Goal: Transaction & Acquisition: Download file/media

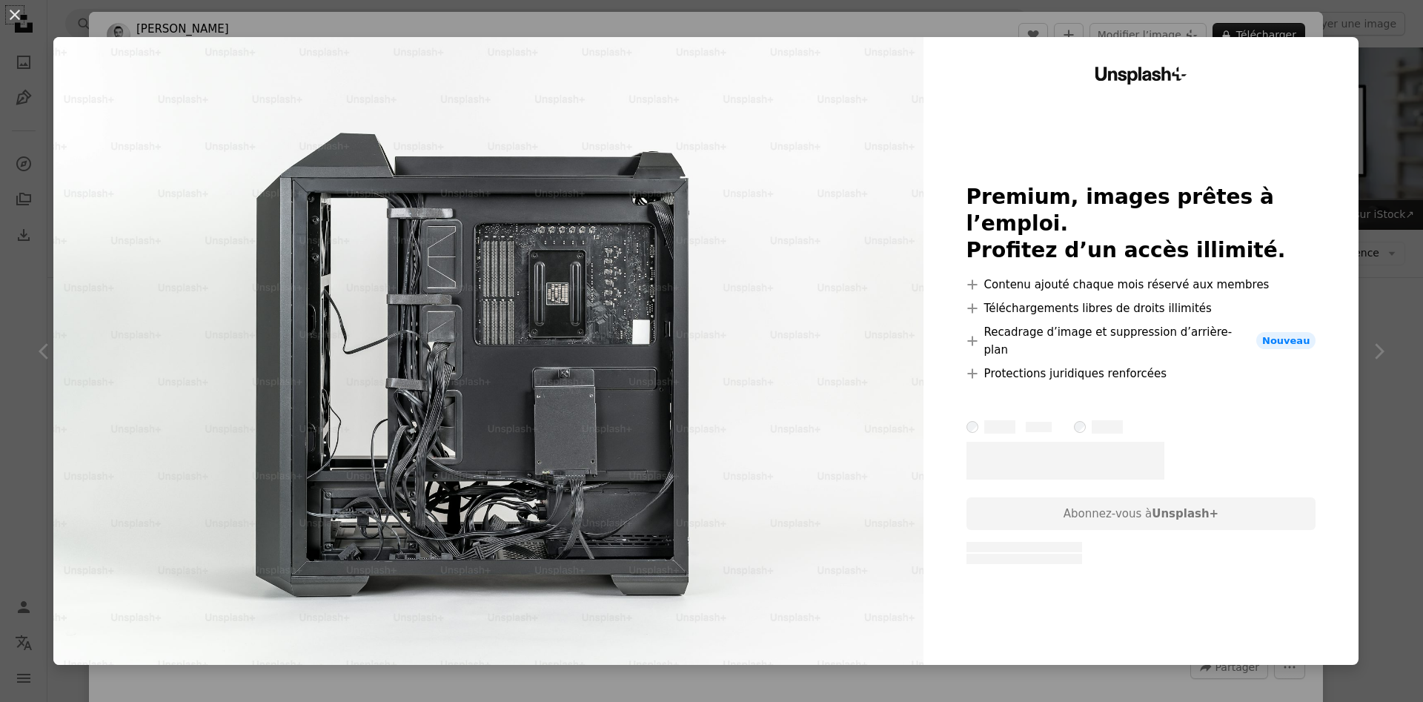
scroll to position [1280, 0]
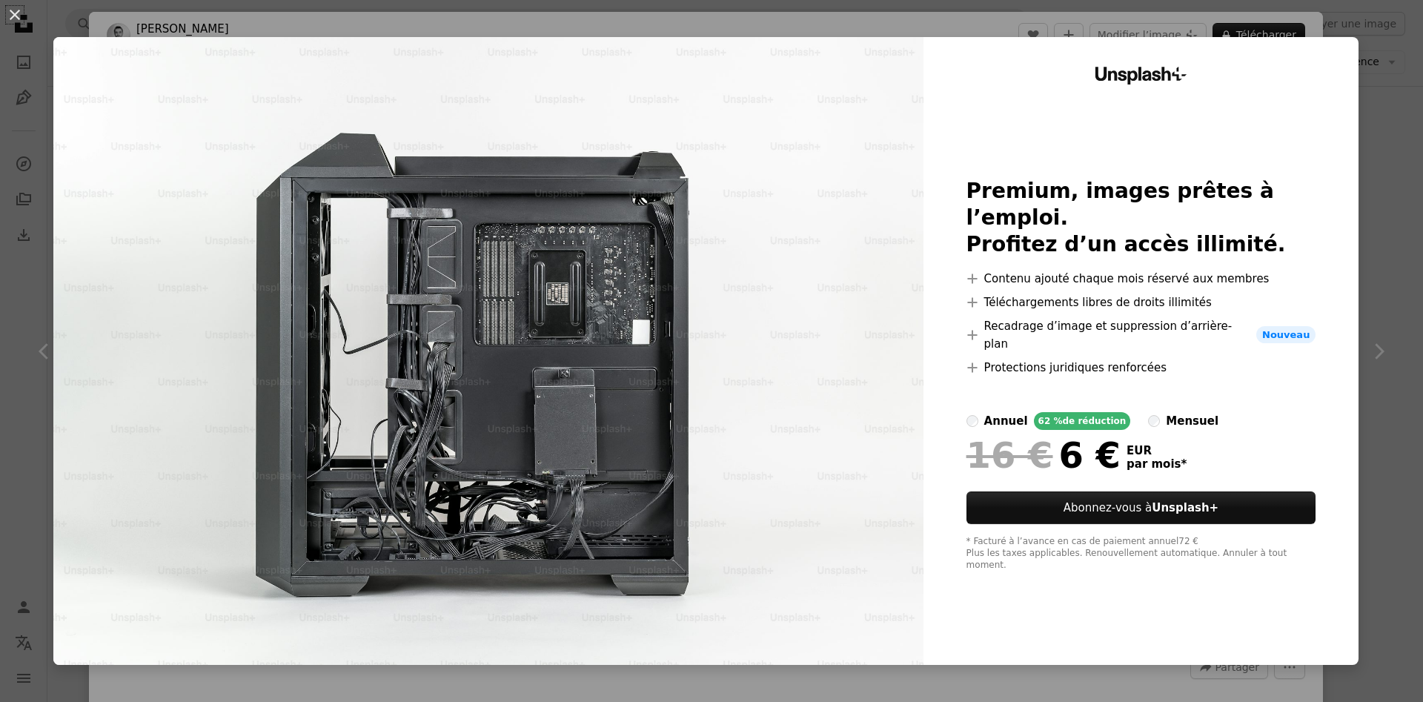
click at [1406, 203] on div "An X shape Unsplash+ Premium, images prêtes à l’emploi. Profitez d’un accès ill…" at bounding box center [711, 351] width 1423 height 702
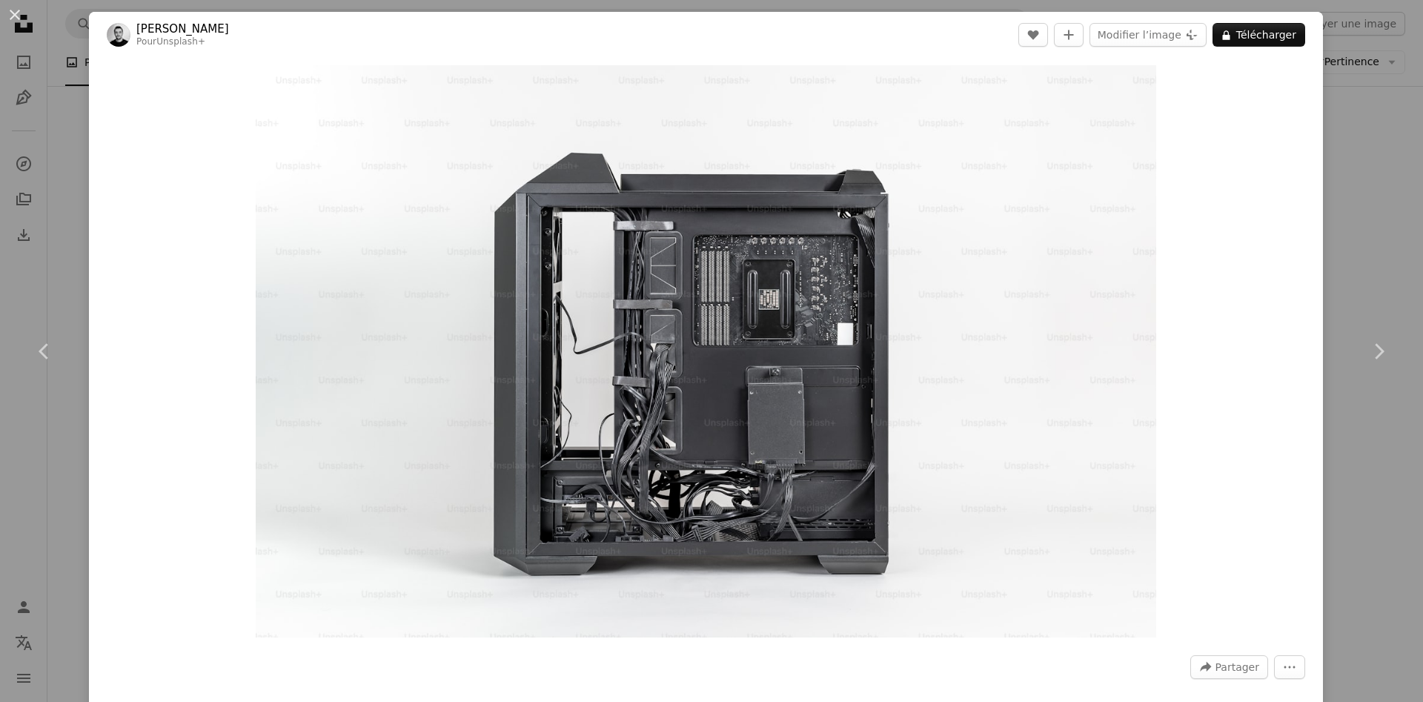
click at [41, 116] on div "An X shape Chevron left Chevron right [PERSON_NAME] Pour Unsplash+ A heart A pl…" at bounding box center [711, 351] width 1423 height 702
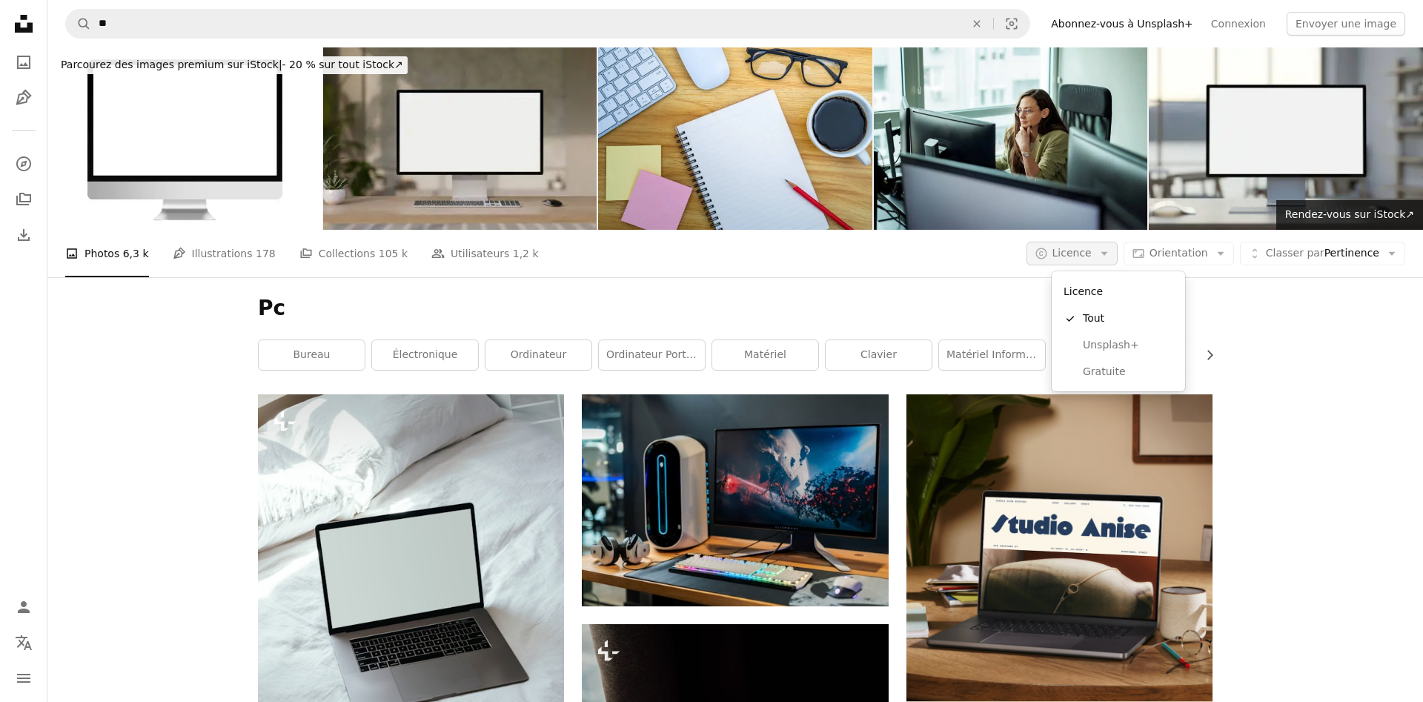
click at [1111, 252] on icon "Arrow down" at bounding box center [1103, 253] width 13 height 13
click at [1085, 382] on link "Gratuite" at bounding box center [1118, 372] width 122 height 27
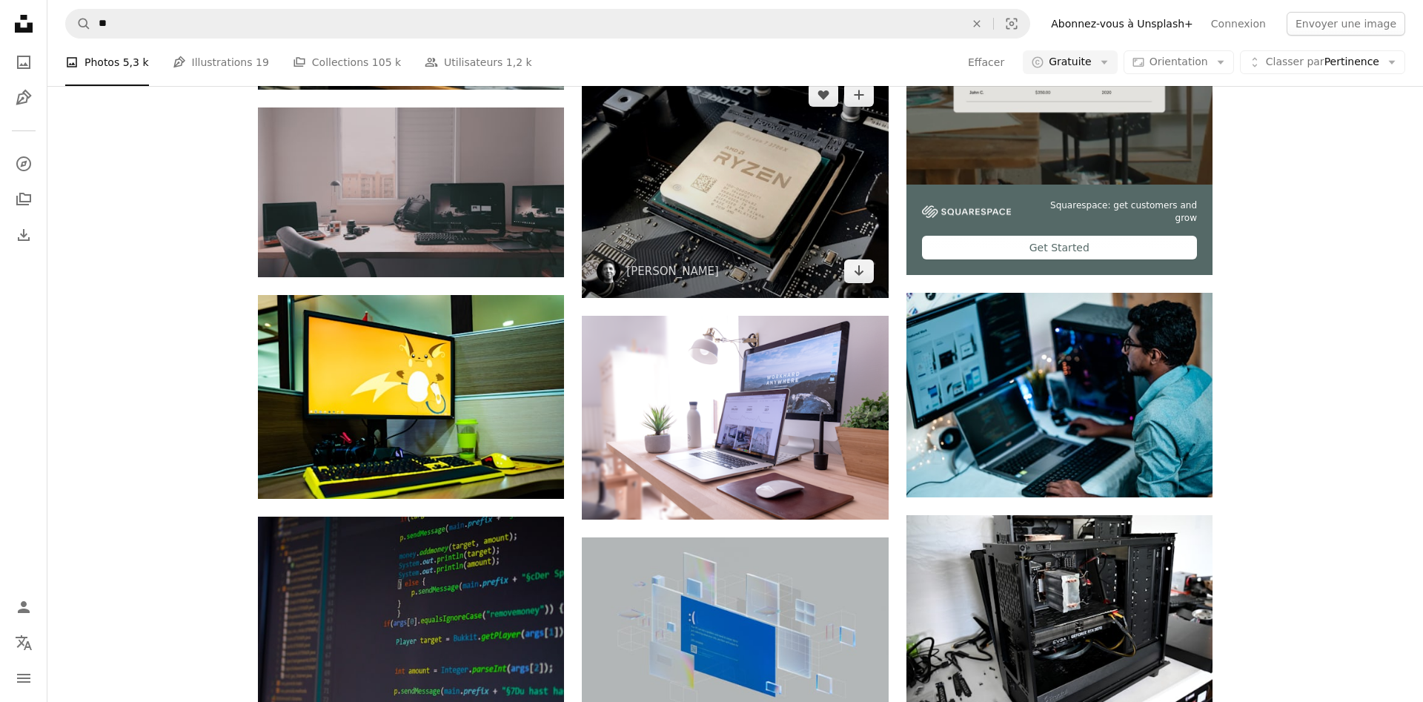
scroll to position [541, 0]
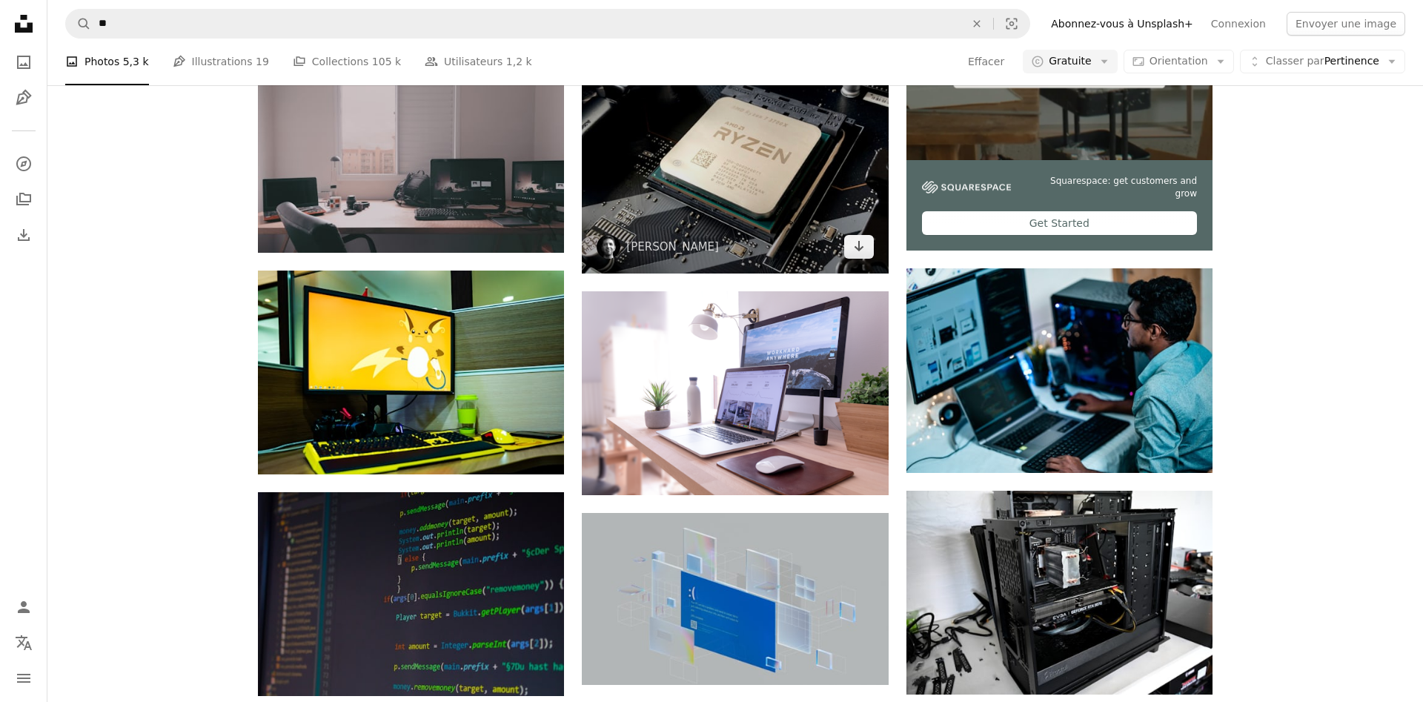
click at [808, 186] on img at bounding box center [735, 159] width 306 height 230
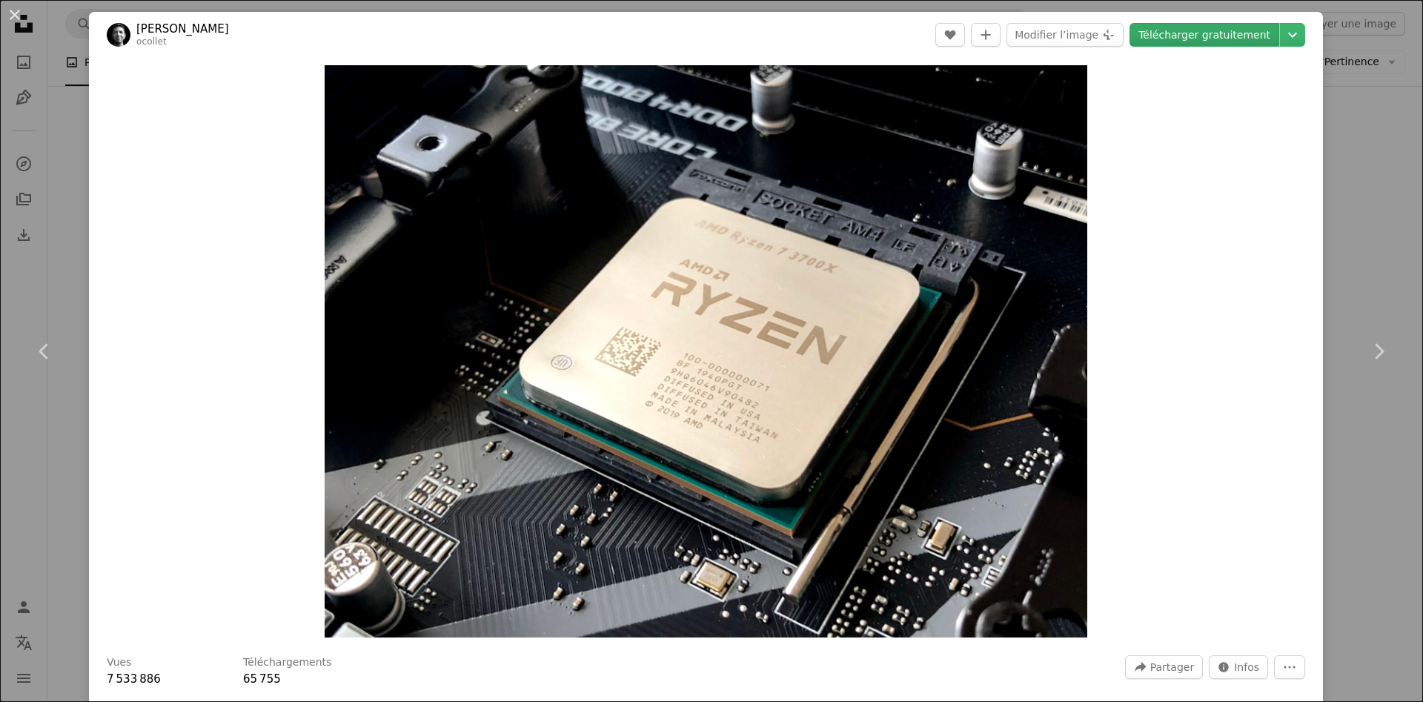
click at [1277, 39] on link "Télécharger gratuitement" at bounding box center [1204, 35] width 150 height 24
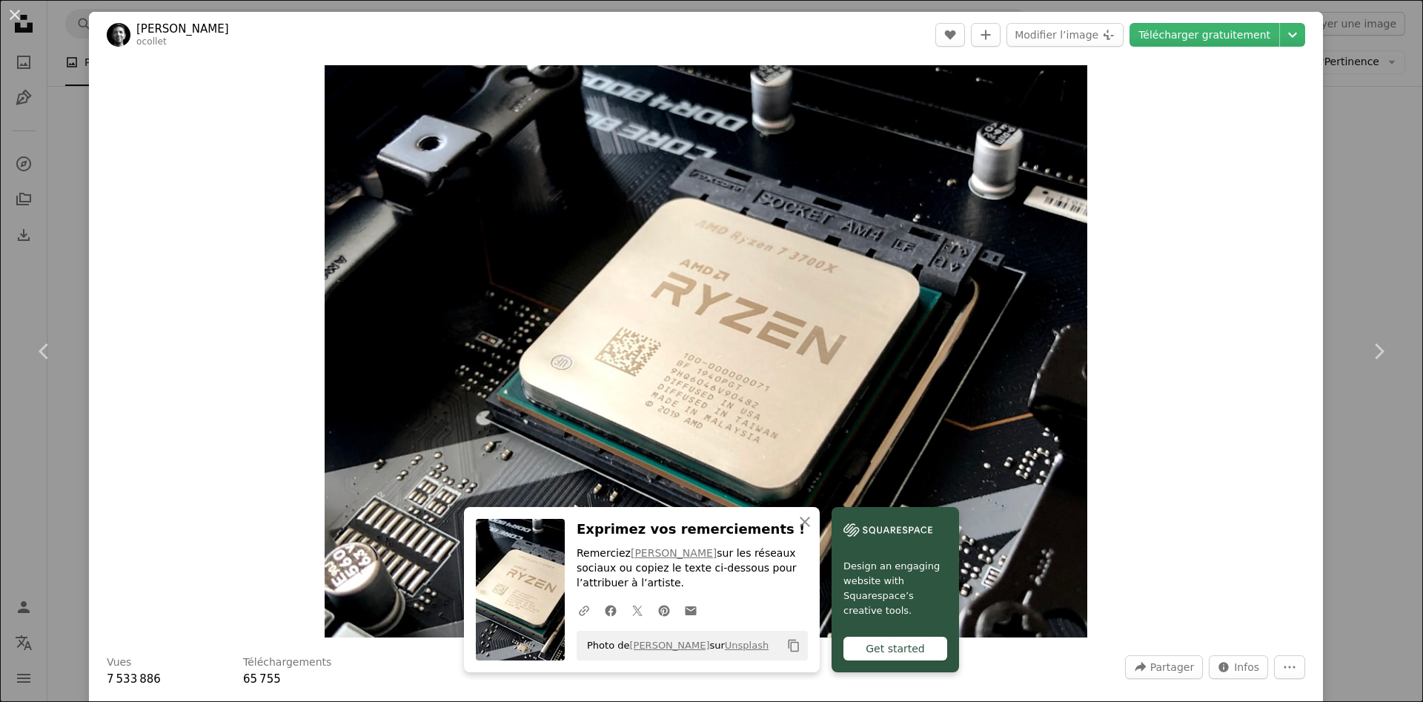
click at [1365, 233] on div "An X shape Chevron left Chevron right An X shape Fermer Exprimez vos remercieme…" at bounding box center [711, 351] width 1423 height 702
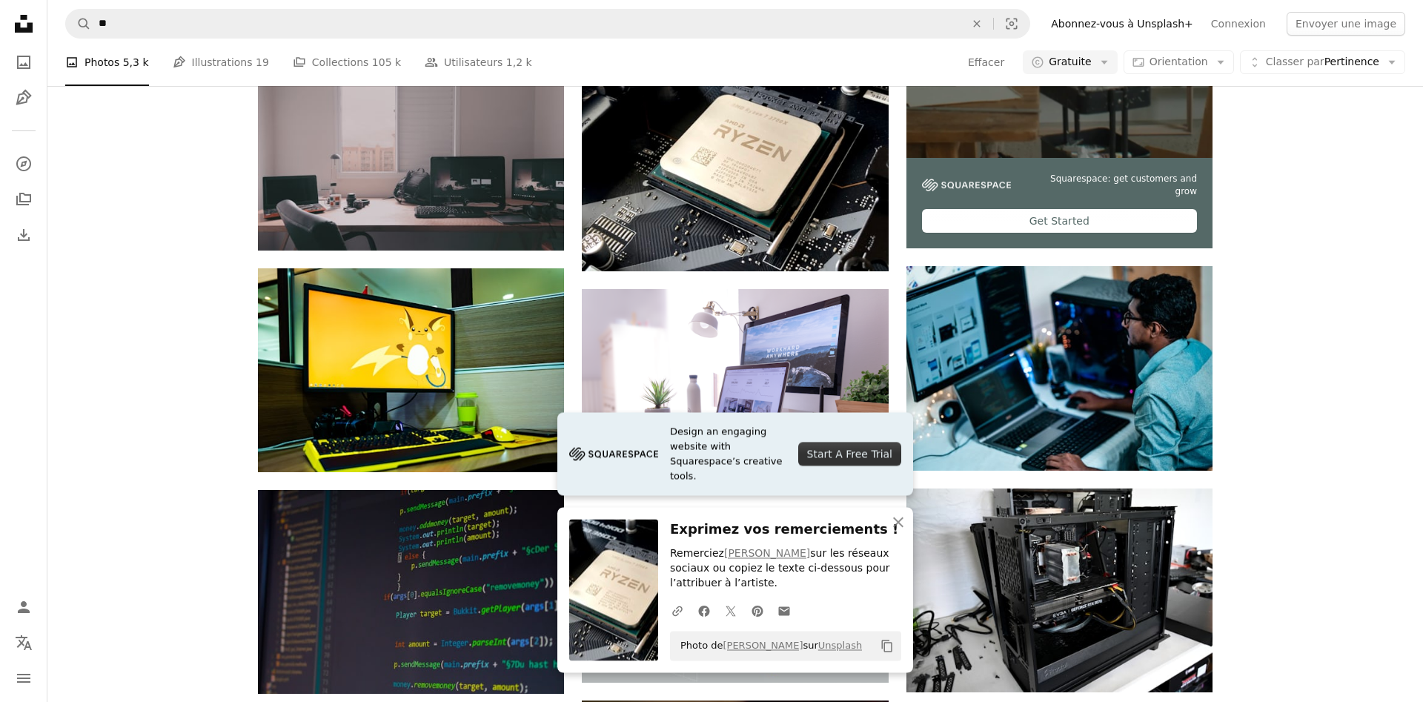
scroll to position [544, 0]
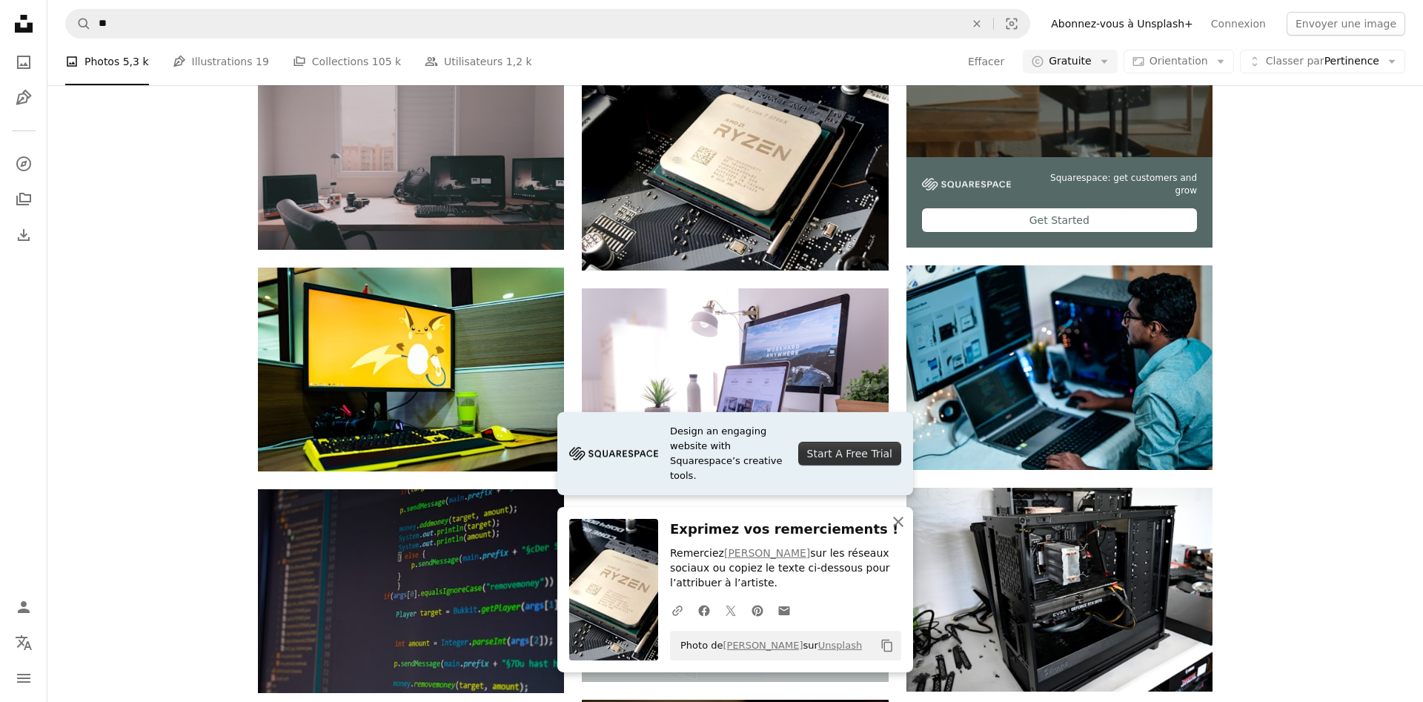
click at [901, 521] on icon "An X shape" at bounding box center [898, 522] width 18 height 18
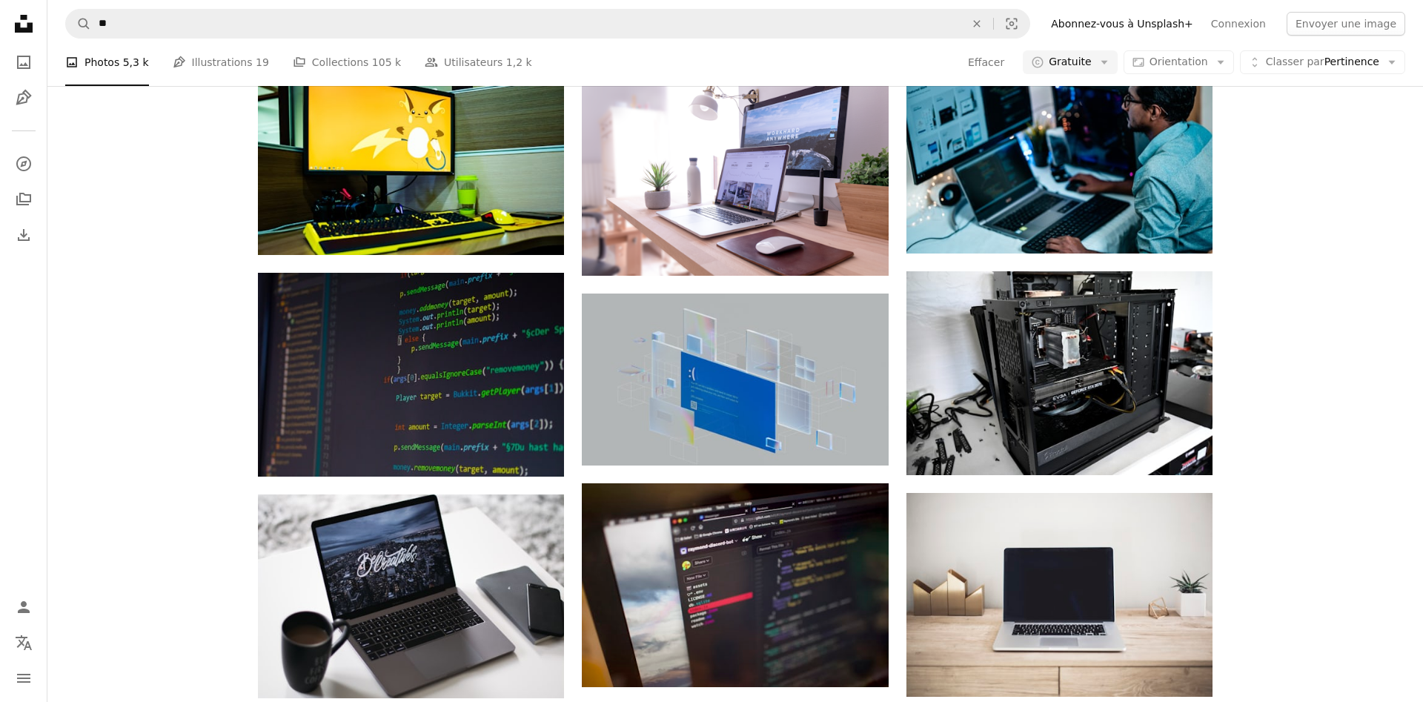
scroll to position [775, 0]
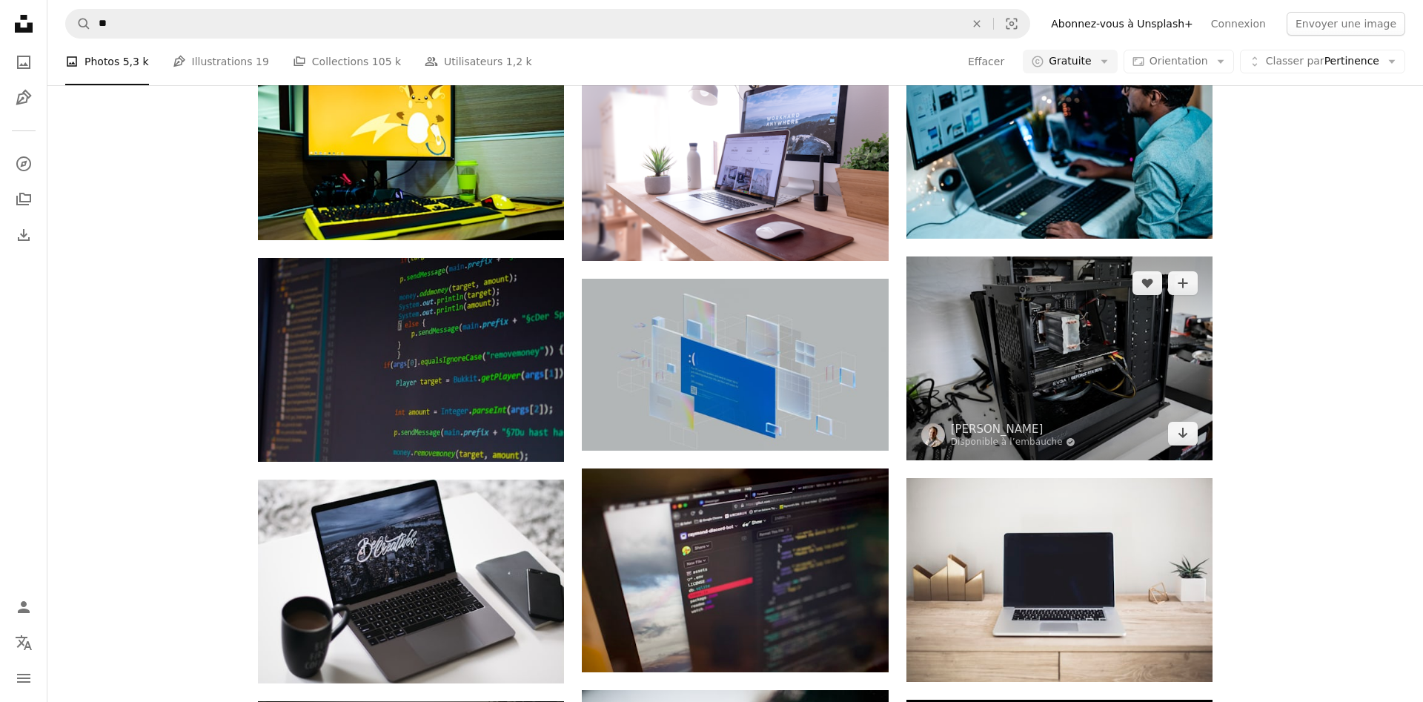
click at [1143, 365] on img at bounding box center [1059, 358] width 306 height 204
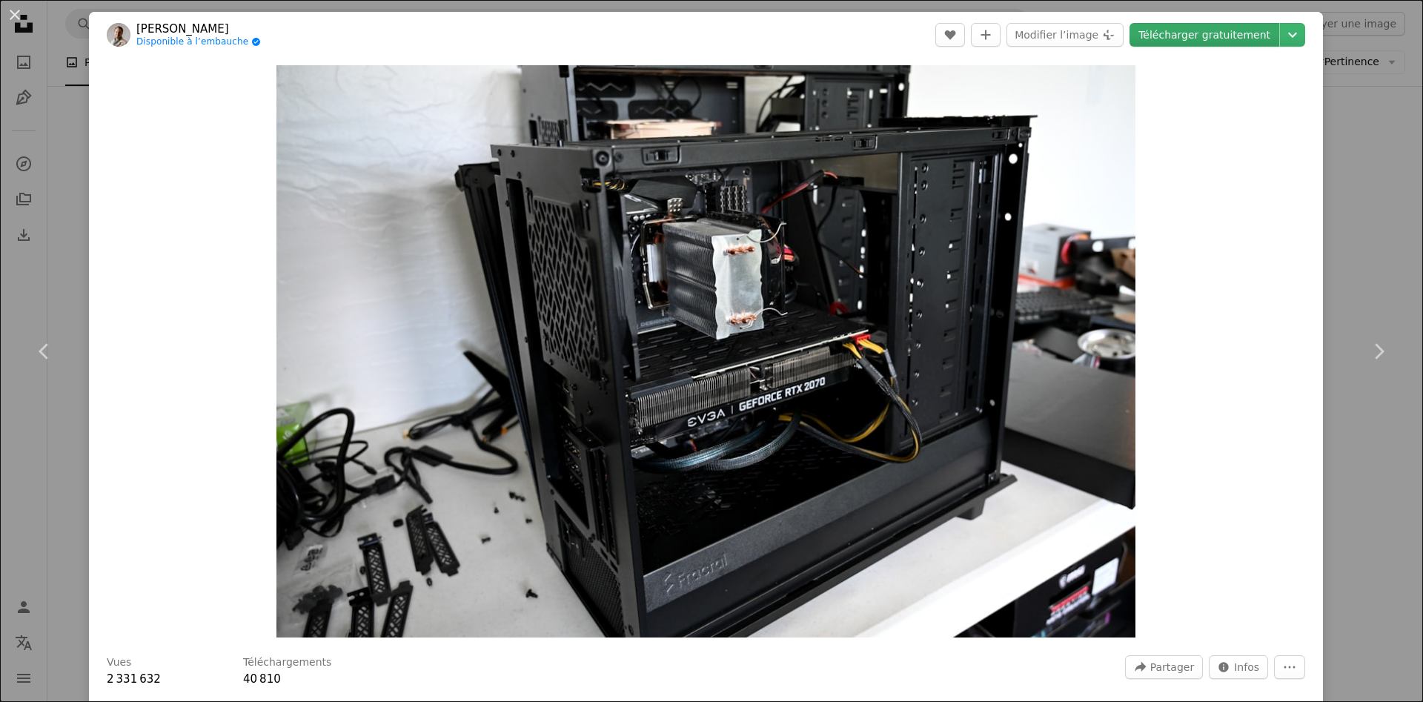
click at [1279, 36] on link "Télécharger gratuitement" at bounding box center [1204, 35] width 150 height 24
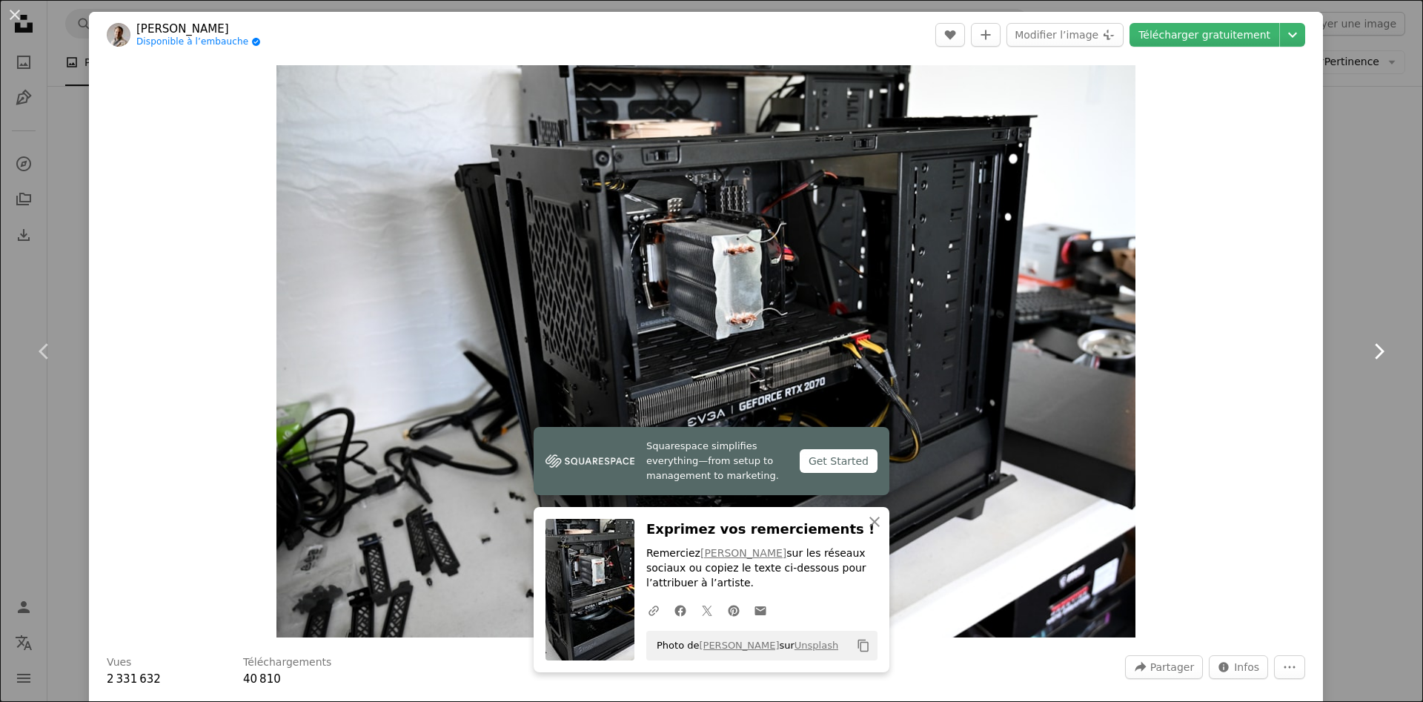
click at [1386, 310] on link "Chevron right" at bounding box center [1378, 351] width 89 height 142
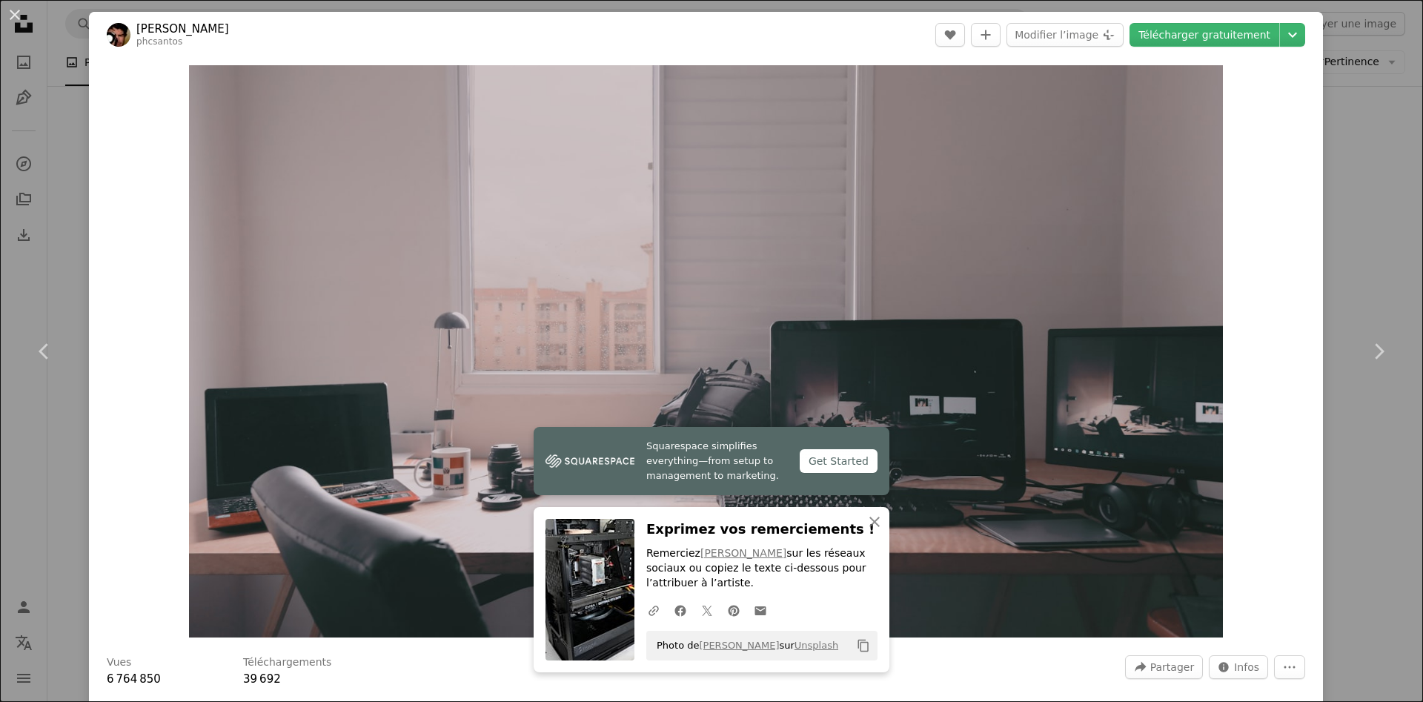
click at [1366, 220] on div "An X shape Chevron left Chevron right Squarespace simplifies everything—from se…" at bounding box center [711, 351] width 1423 height 702
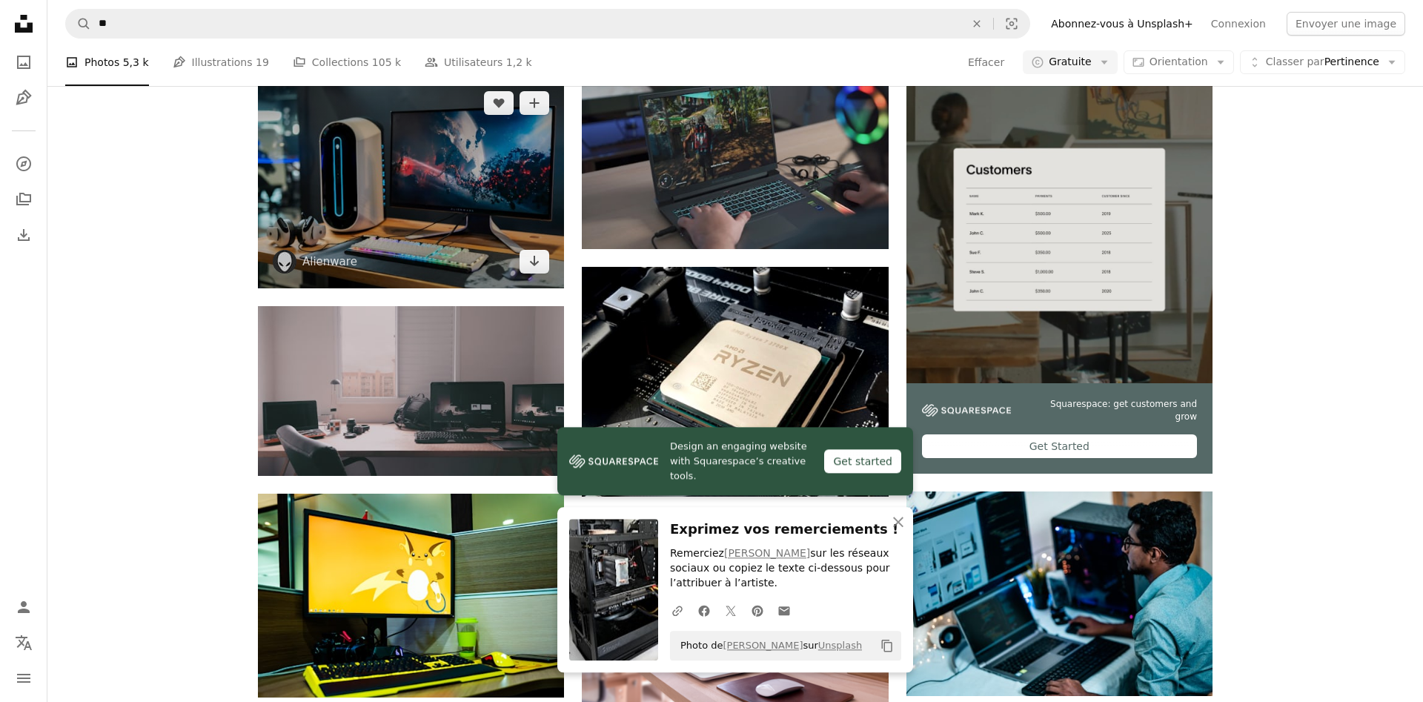
scroll to position [319, 0]
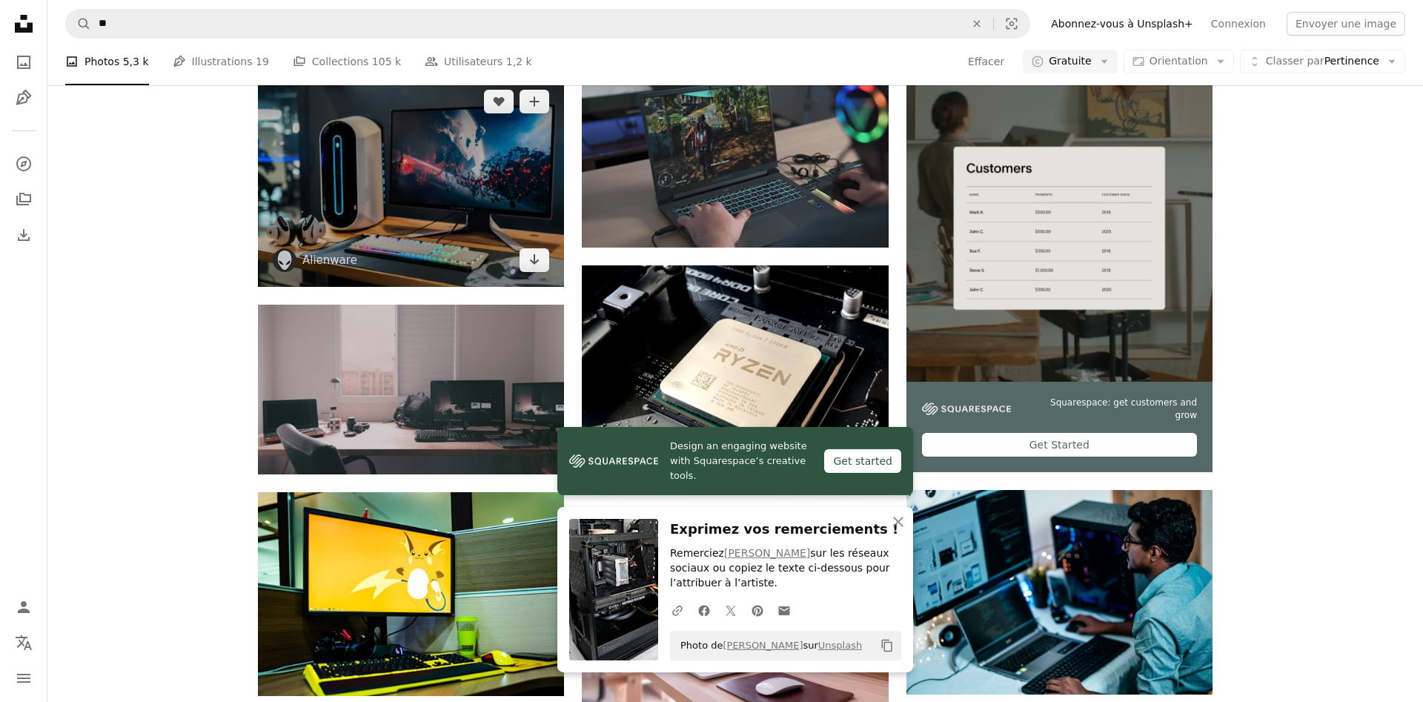
click at [442, 205] on img at bounding box center [411, 180] width 306 height 211
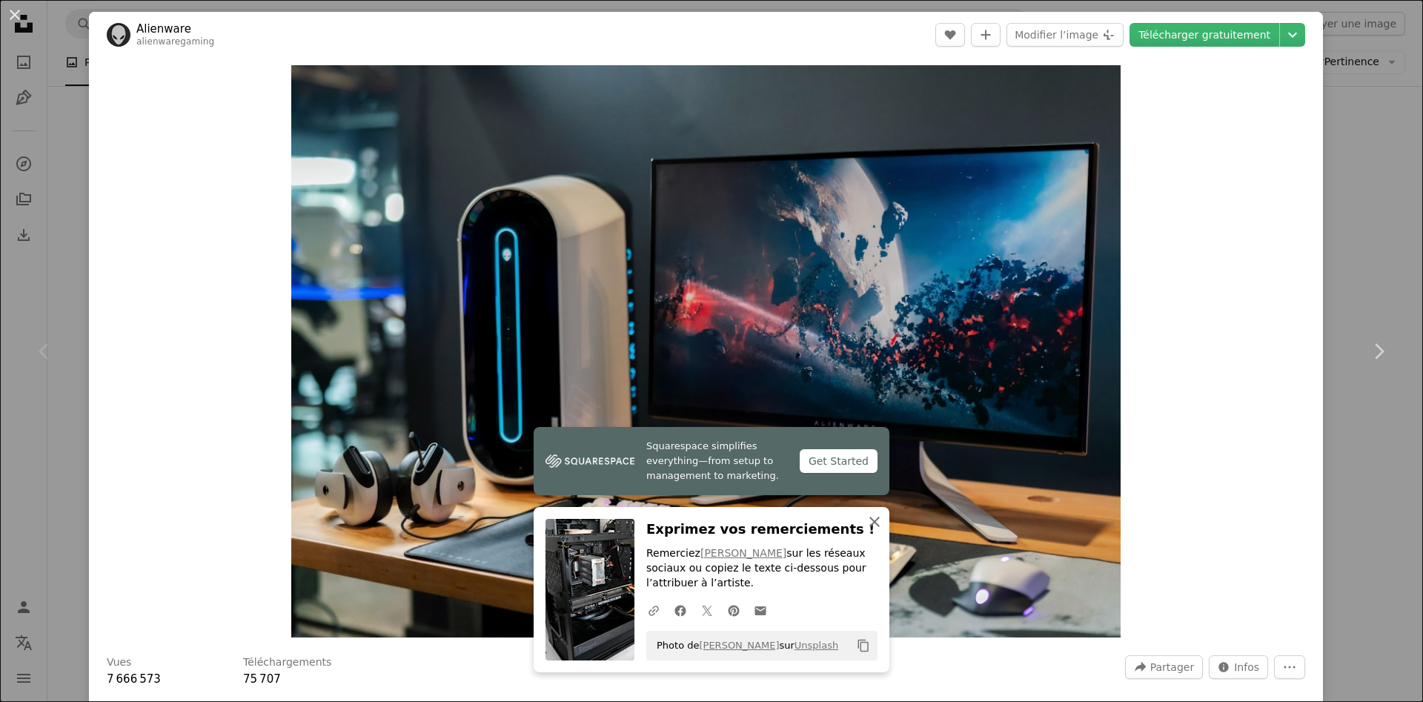
click at [883, 525] on button "An X shape Fermer" at bounding box center [875, 522] width 30 height 30
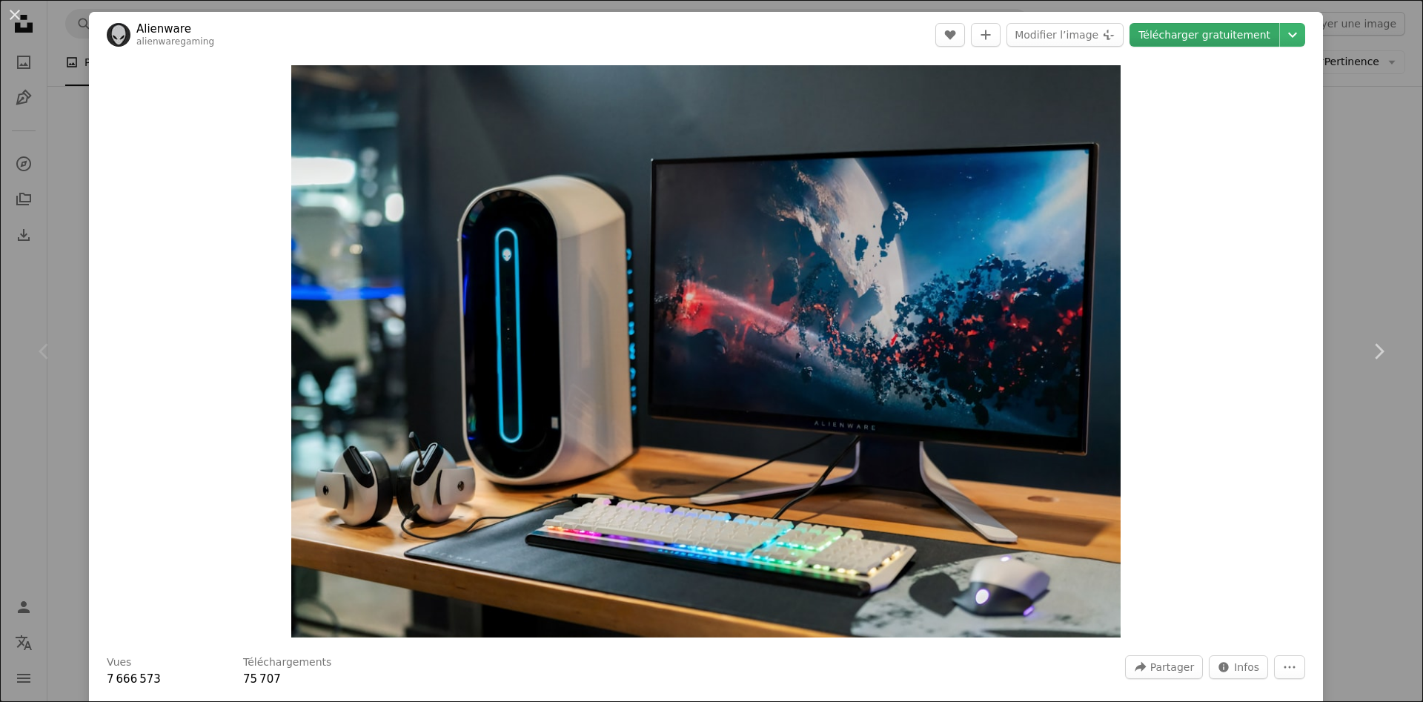
click at [1260, 32] on link "Télécharger gratuitement" at bounding box center [1204, 35] width 150 height 24
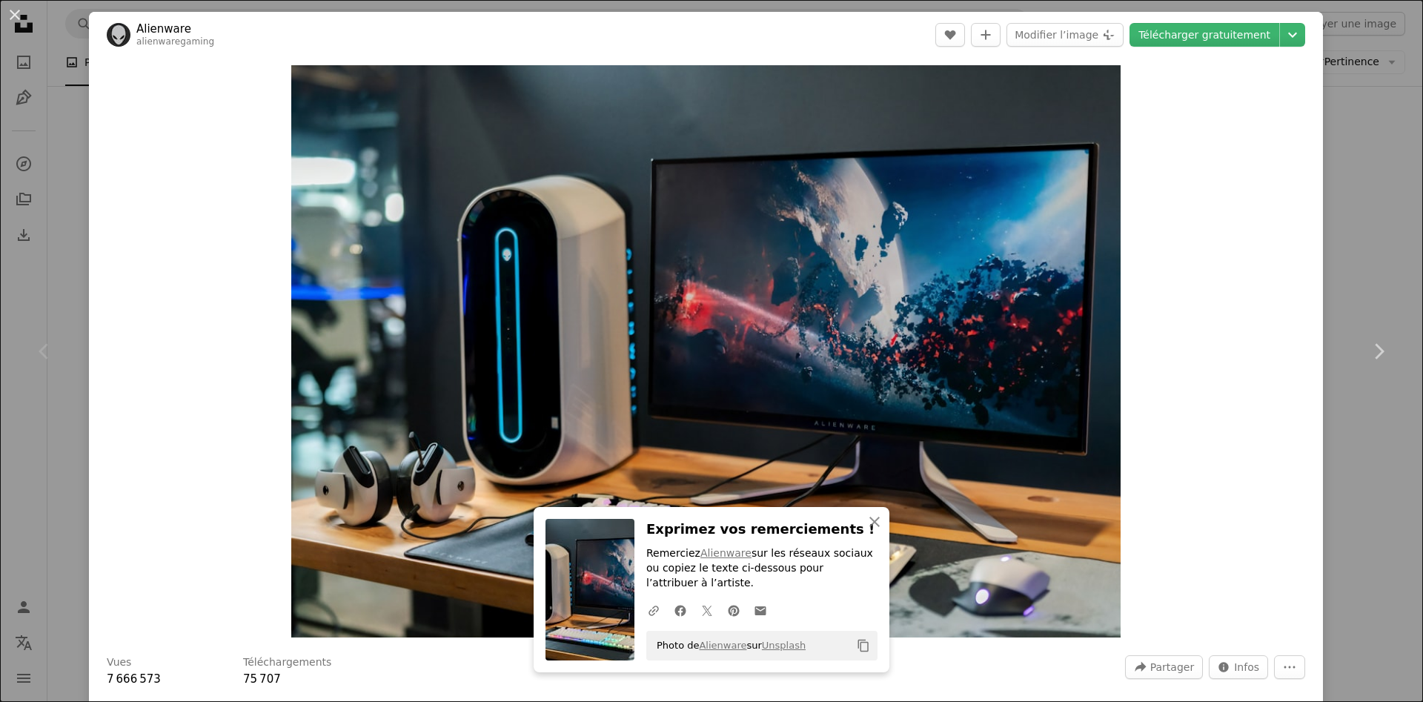
click at [1408, 204] on div "An X shape Chevron left Chevron right An X shape Fermer Exprimez vos remercieme…" at bounding box center [711, 351] width 1423 height 702
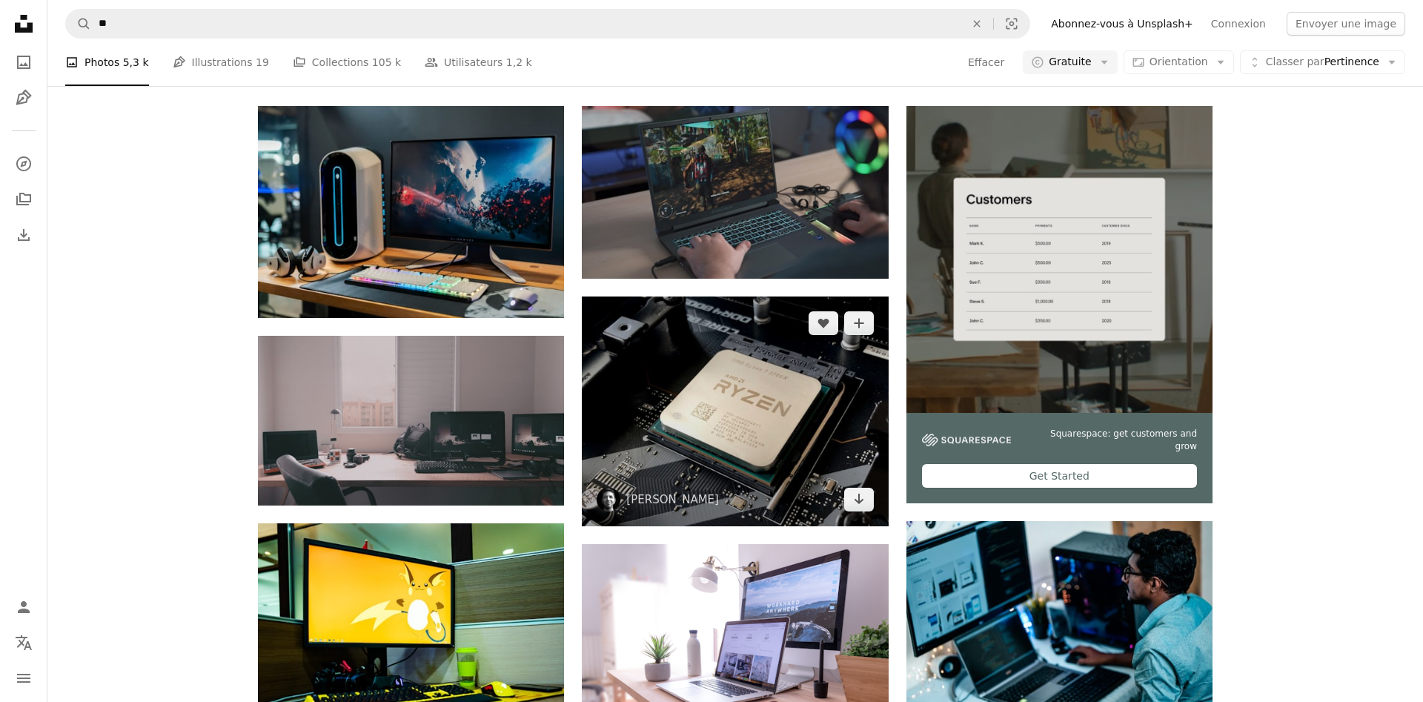
scroll to position [291, 0]
